Goal: Information Seeking & Learning: Learn about a topic

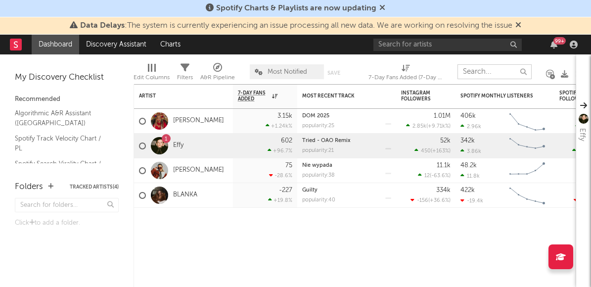
click at [468, 72] on input "text" at bounding box center [494, 71] width 74 height 15
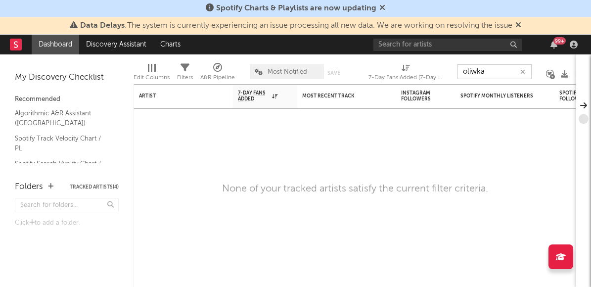
type input "oliwka"
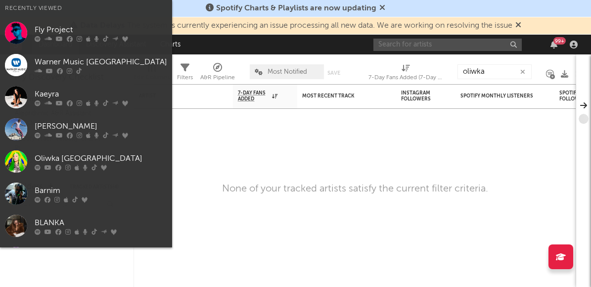
click at [445, 46] on input "text" at bounding box center [447, 45] width 148 height 12
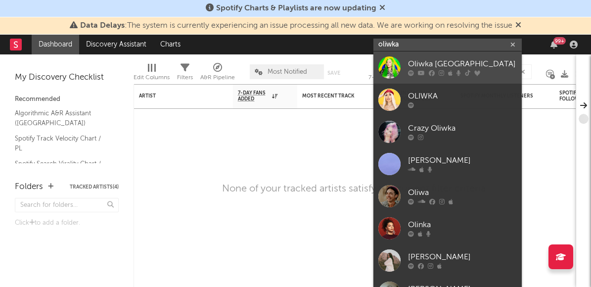
type input "oliwka"
click at [429, 65] on div "Oliwka [GEOGRAPHIC_DATA]" at bounding box center [462, 64] width 109 height 12
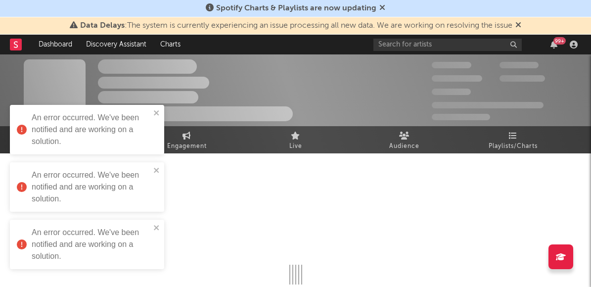
click at [153, 113] on div "An error occurred. We've been notified and are working on a solution." at bounding box center [83, 130] width 139 height 42
click at [156, 115] on icon "close" at bounding box center [156, 113] width 7 height 8
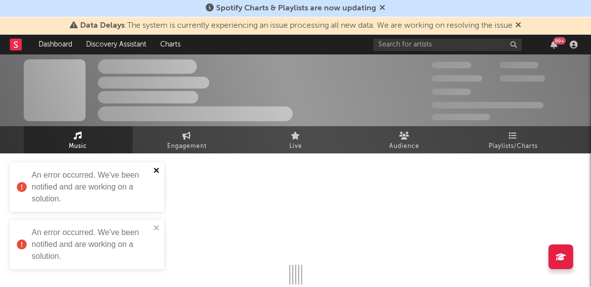
click at [155, 172] on icon "close" at bounding box center [156, 170] width 5 height 5
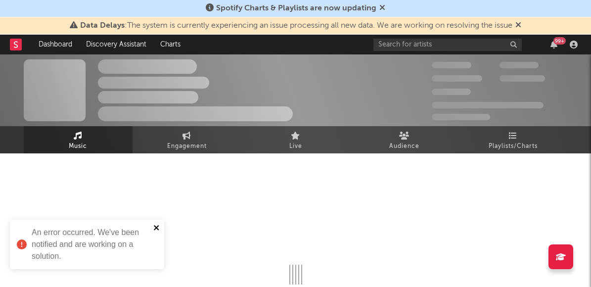
click at [158, 227] on icon "close" at bounding box center [156, 228] width 7 height 8
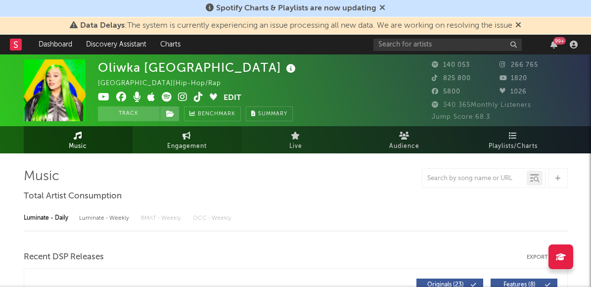
select select "6m"
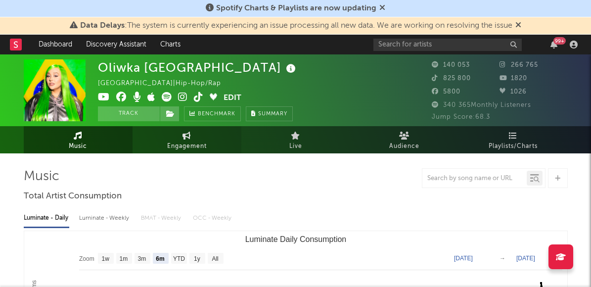
click at [200, 148] on span "Engagement" at bounding box center [187, 146] width 40 height 12
select select "1w"
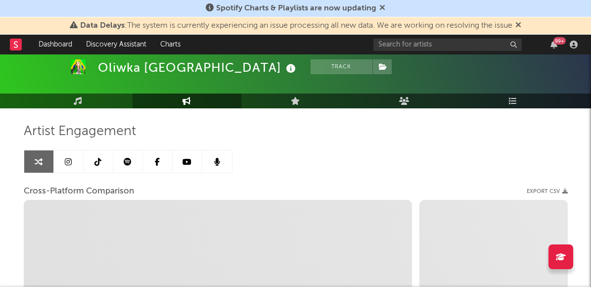
scroll to position [35, 0]
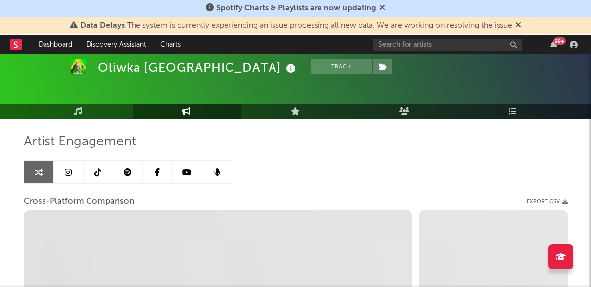
select select "1m"
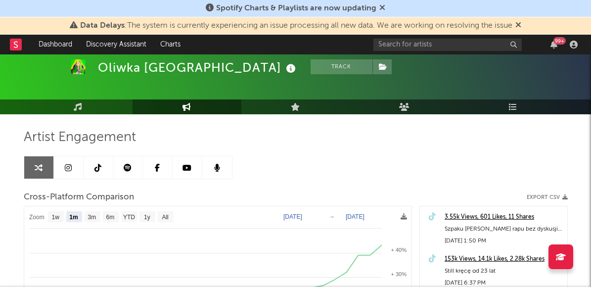
scroll to position [36, 0]
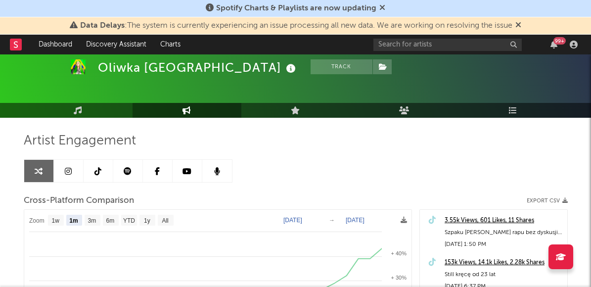
click at [68, 170] on icon at bounding box center [68, 171] width 7 height 8
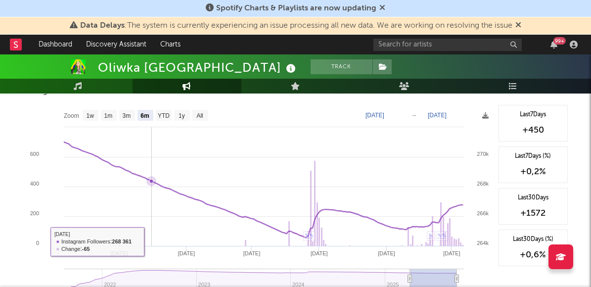
scroll to position [1538, 0]
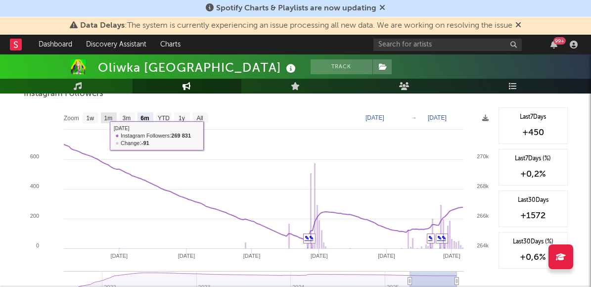
click at [106, 119] on text "1m" at bounding box center [108, 118] width 8 height 7
select select "1m"
type input "2025-09-06"
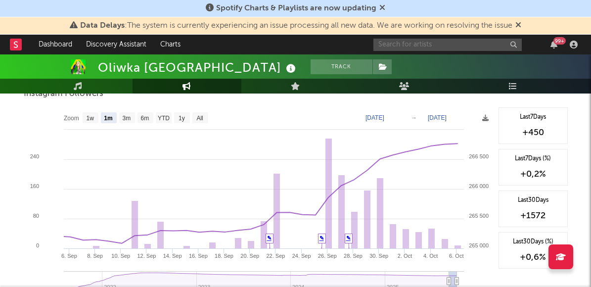
click at [423, 46] on input "text" at bounding box center [447, 45] width 148 height 12
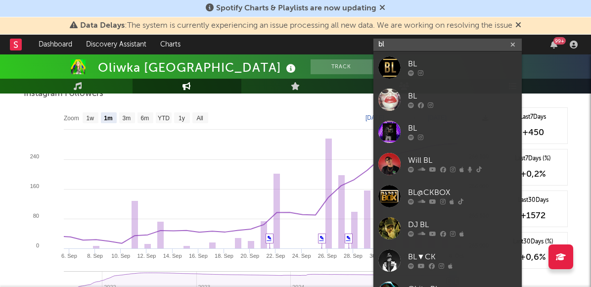
type input "b"
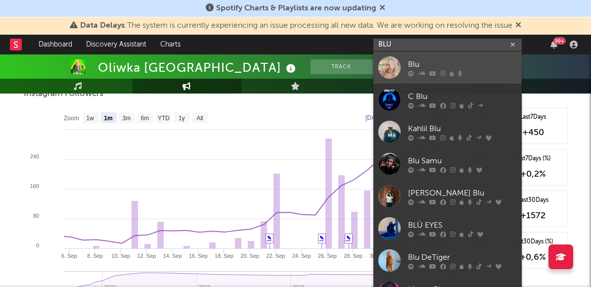
type input "BLU"
click at [473, 62] on div "Blu" at bounding box center [462, 64] width 109 height 12
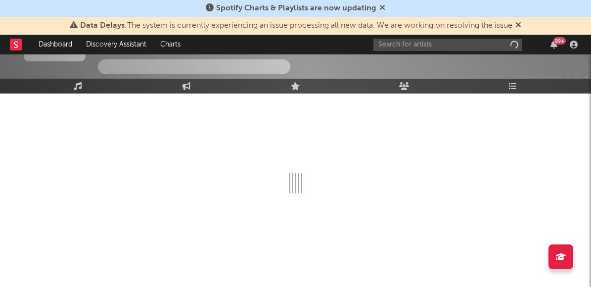
scroll to position [91, 0]
select select "6m"
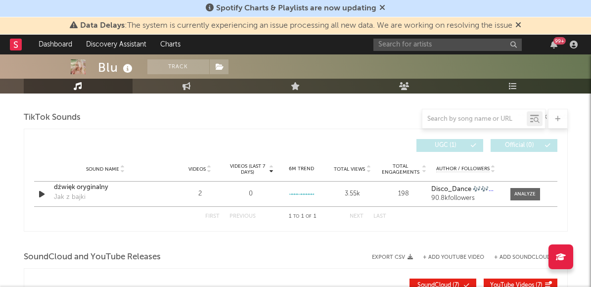
scroll to position [677, 0]
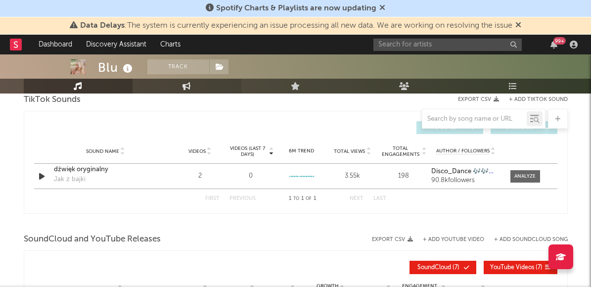
click at [182, 92] on link "Engagement" at bounding box center [187, 86] width 109 height 15
select select "1w"
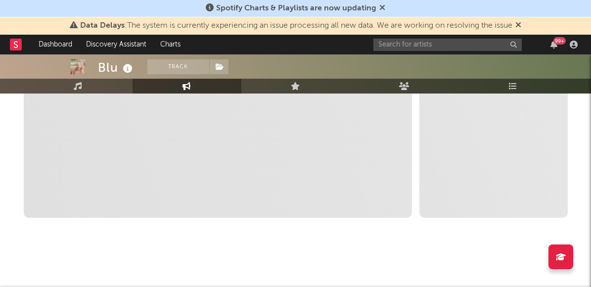
scroll to position [287, 0]
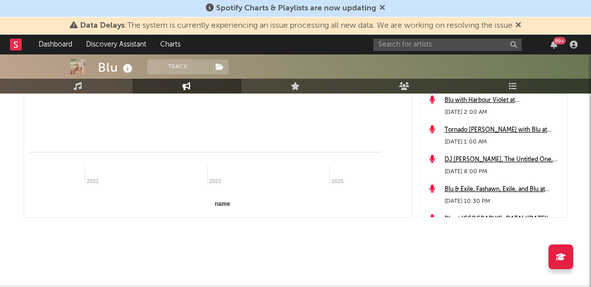
select select "1m"
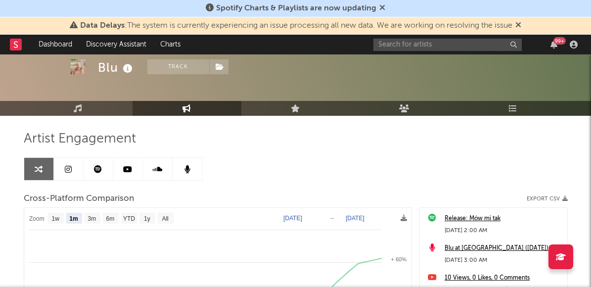
scroll to position [35, 0]
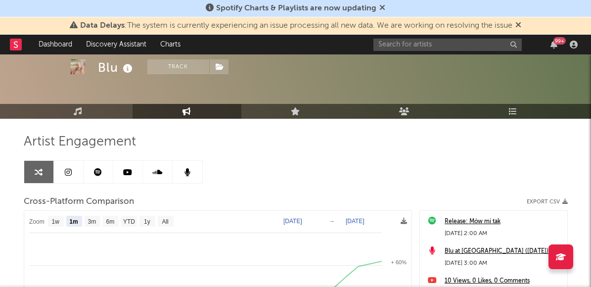
click at [65, 179] on link at bounding box center [69, 172] width 30 height 22
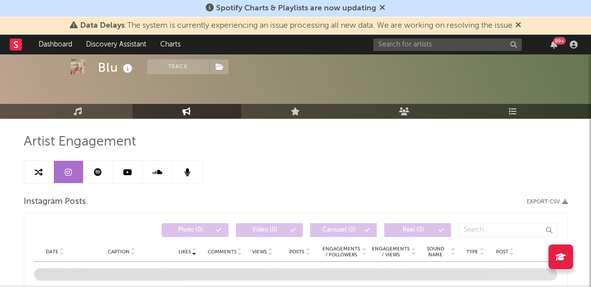
select select "1w"
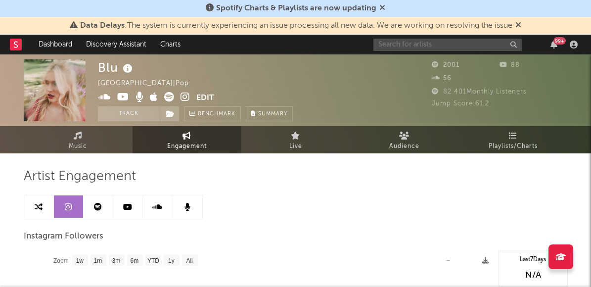
click at [405, 49] on input "text" at bounding box center [447, 45] width 148 height 12
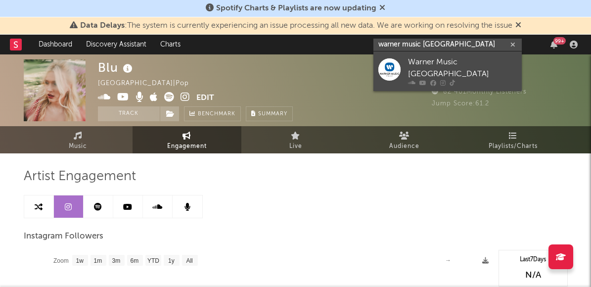
type input "warner music poland"
click at [476, 80] on div at bounding box center [462, 83] width 109 height 6
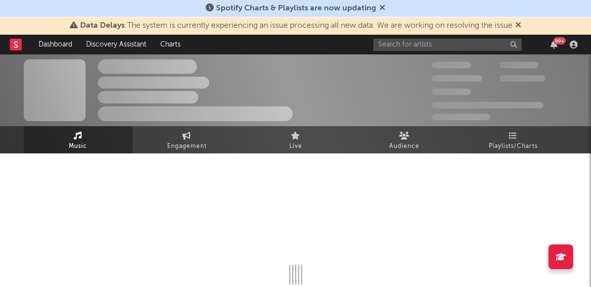
select select "1w"
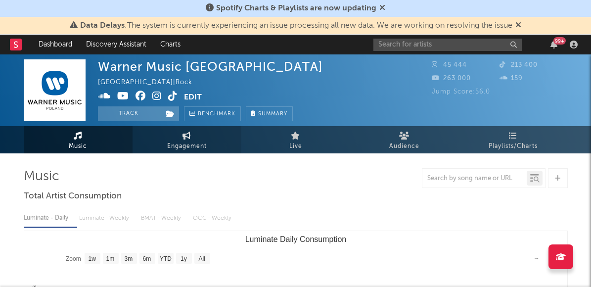
click at [202, 134] on link "Engagement" at bounding box center [187, 139] width 109 height 27
select select "1w"
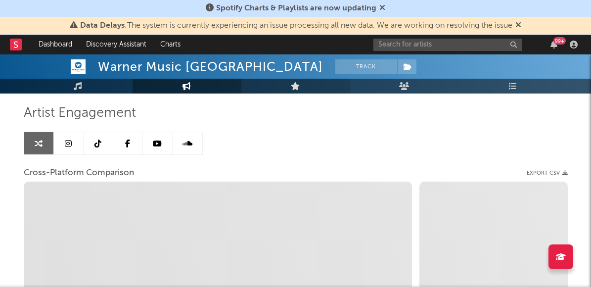
scroll to position [19, 0]
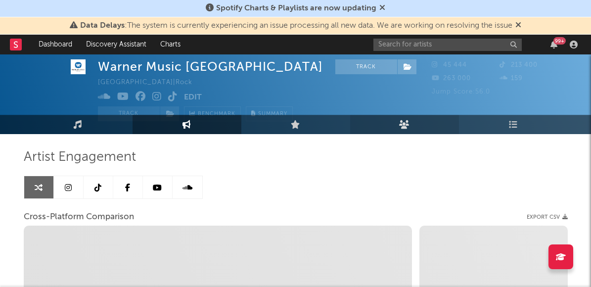
click at [407, 117] on link "Audience" at bounding box center [404, 124] width 109 height 19
